Goal: Information Seeking & Learning: Learn about a topic

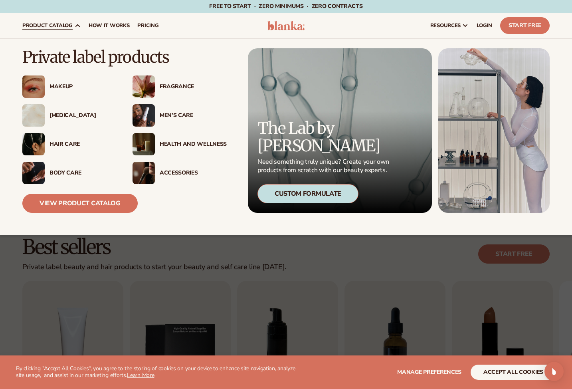
click at [74, 143] on div "Hair Care" at bounding box center [82, 144] width 67 height 7
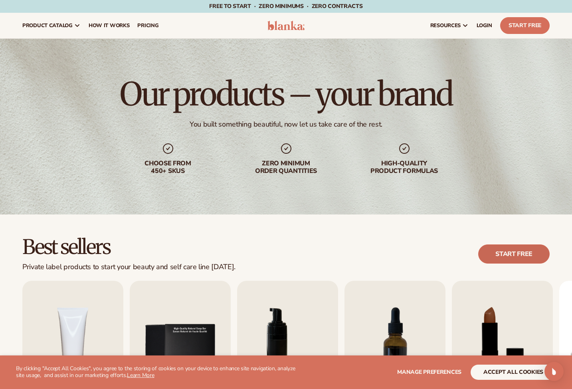
click at [527, 257] on link "Start free" at bounding box center [513, 253] width 71 height 19
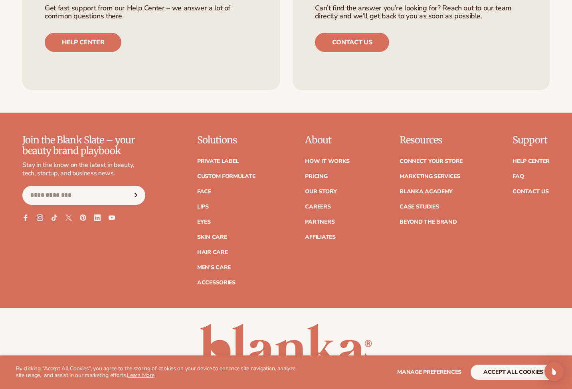
scroll to position [1328, 0]
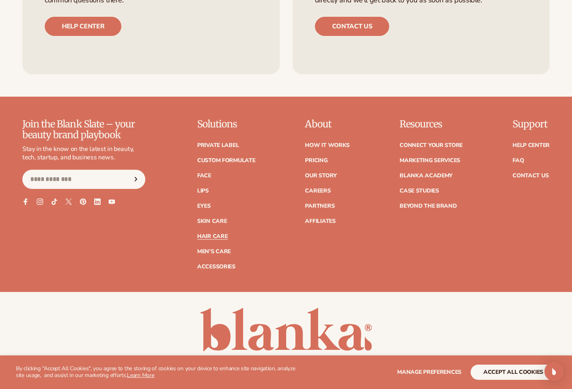
click at [218, 237] on link "Hair Care" at bounding box center [212, 236] width 30 height 6
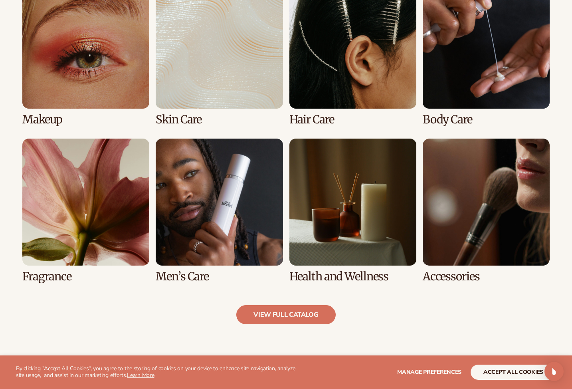
scroll to position [633, 0]
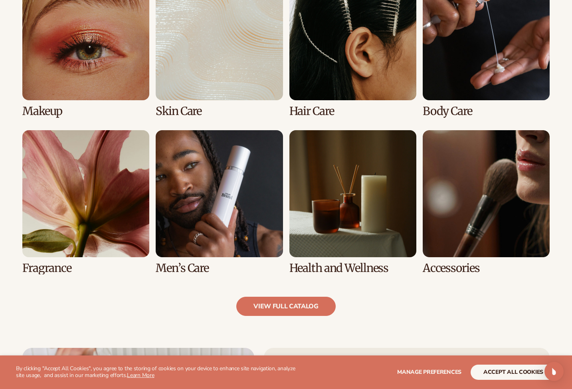
click at [318, 113] on link "3 / 8" at bounding box center [352, 45] width 127 height 144
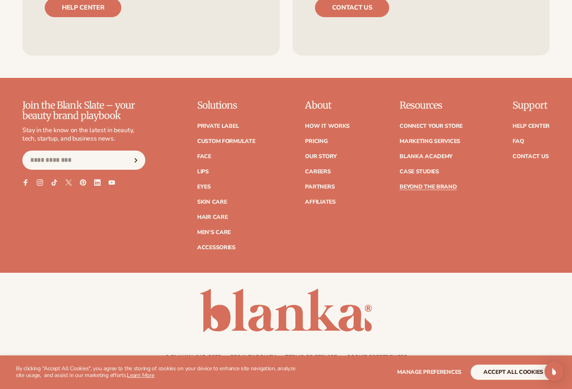
scroll to position [2042, 0]
